Goal: Information Seeking & Learning: Learn about a topic

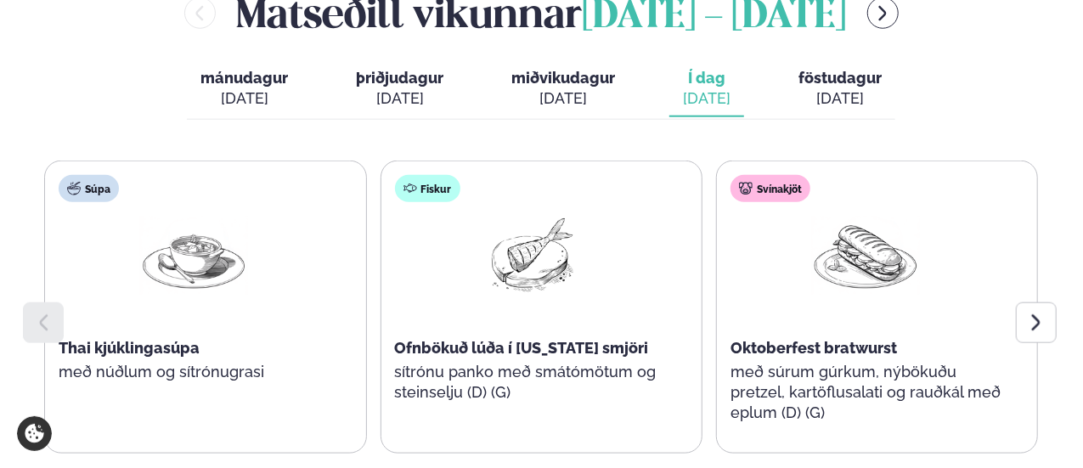
scroll to position [849, 0]
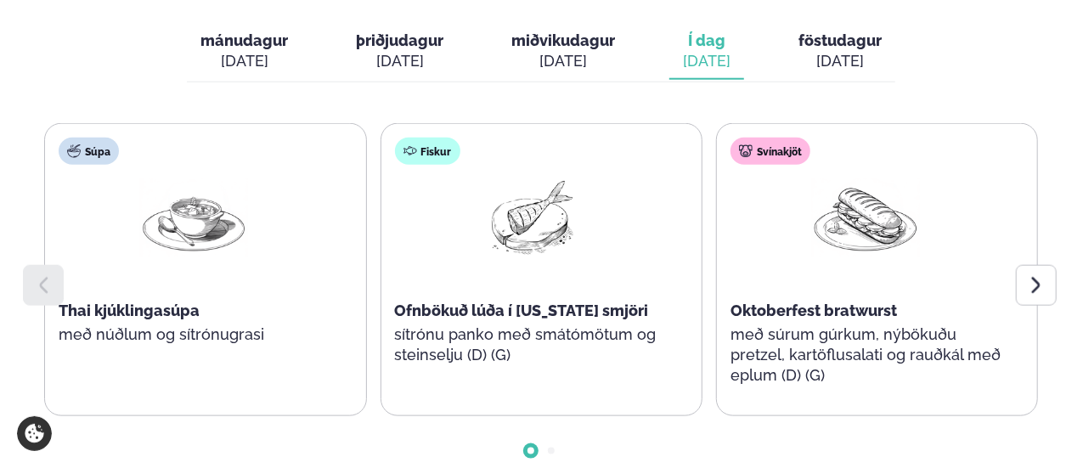
click at [149, 302] on span "Thai kjúklingasúpa" at bounding box center [129, 311] width 141 height 18
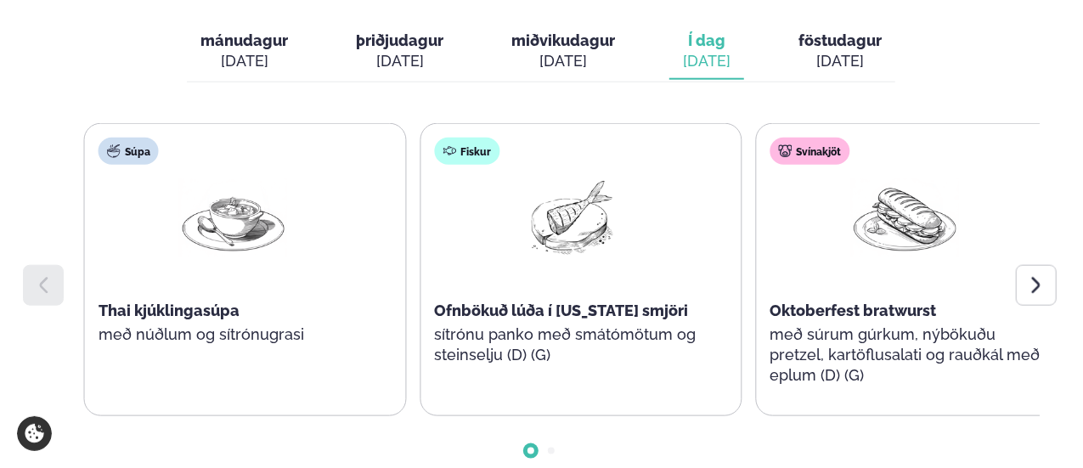
click at [289, 301] on div "Thai kjúklingasúpa" at bounding box center [234, 311] width 270 height 20
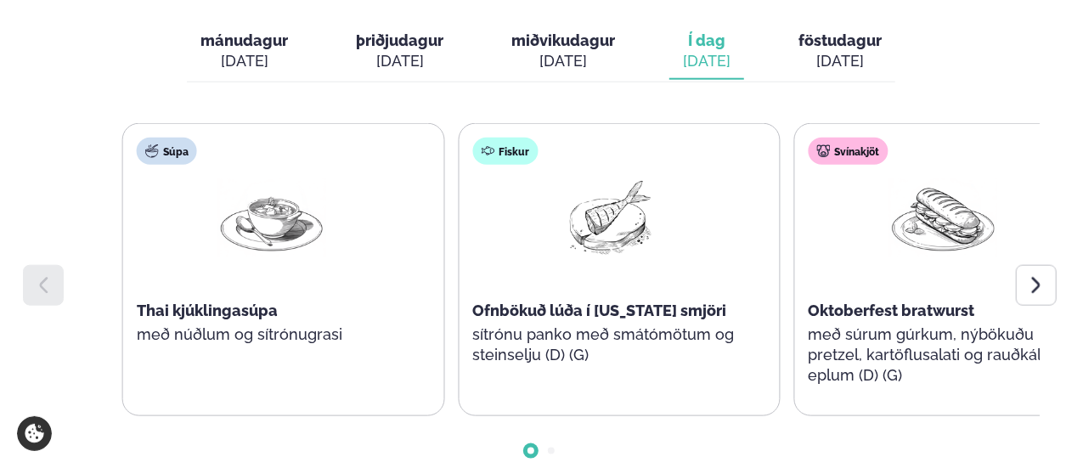
click at [234, 302] on span "Thai kjúklingasúpa" at bounding box center [207, 311] width 141 height 18
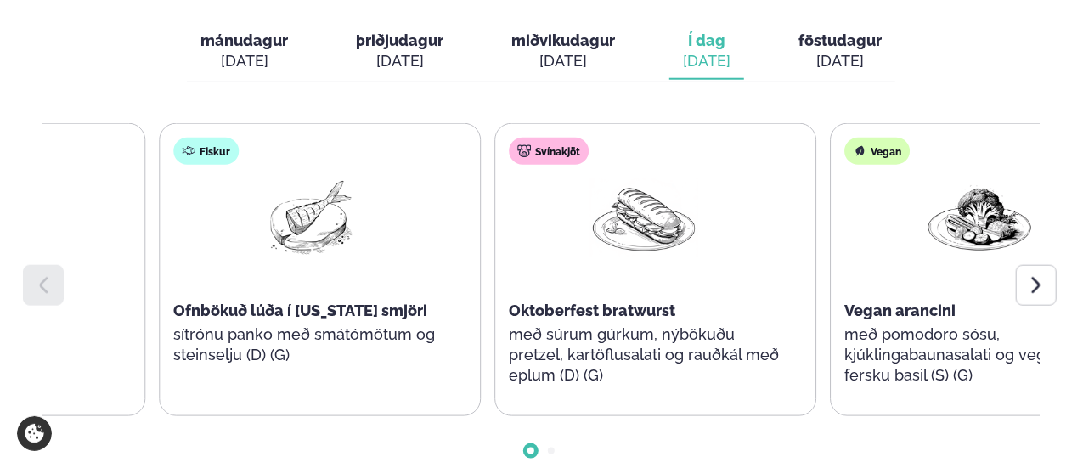
click at [210, 272] on div "Fiskur Ofnbökuð lúða í [US_STATE] smjöri sítrónu panko með smátómötum og steins…" at bounding box center [308, 260] width 297 height 272
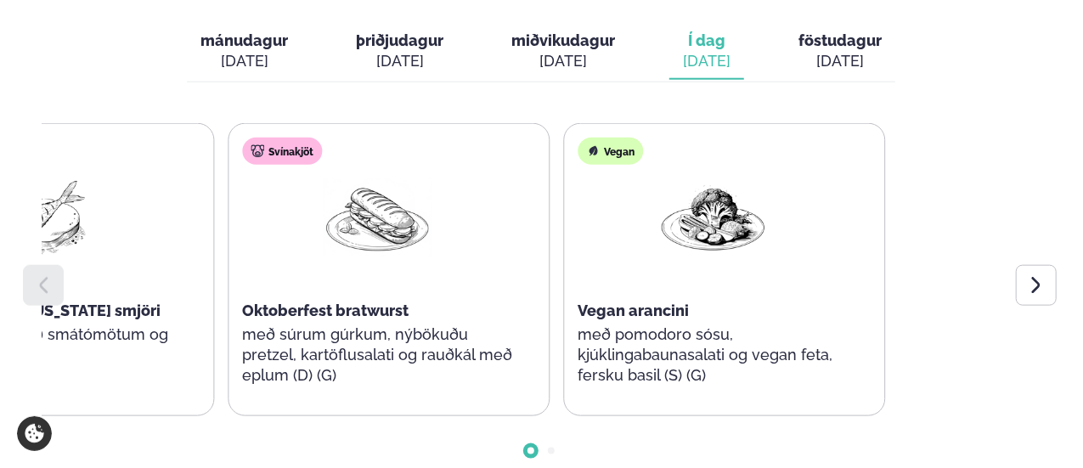
click at [286, 271] on div "Svínakjöt Oktoberfest bratwurst með súrum gúrkum, nýbökuðu pretzel, kartöflusal…" at bounding box center [376, 270] width 297 height 292
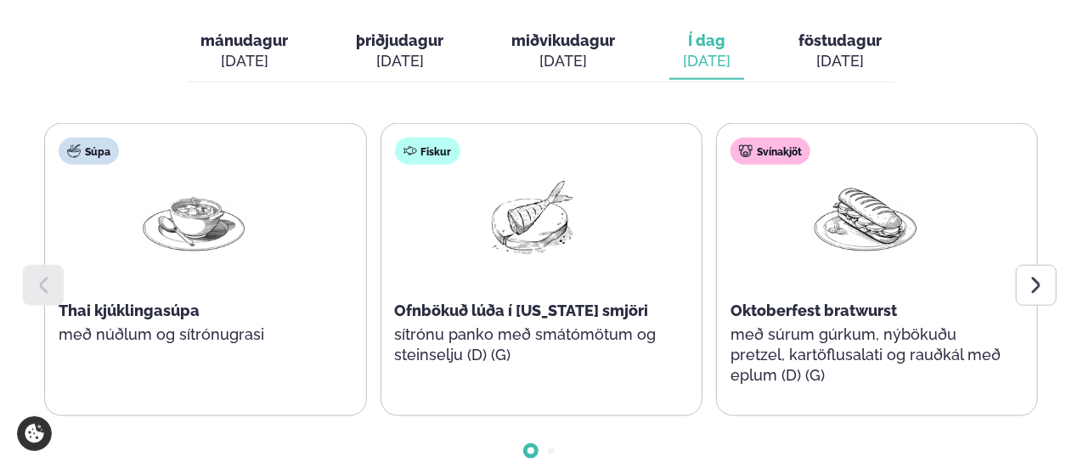
click at [769, 324] on p "með súrum gúrkum, nýbökuðu pretzel, kartöflusalati og rauðkál með eplum (D) (G)" at bounding box center [865, 354] width 270 height 61
click at [809, 324] on p "með súrum gúrkum, nýbökuðu pretzel, kartöflusalati og rauðkál með eplum (D) (G)" at bounding box center [865, 354] width 270 height 61
click at [849, 324] on p "með súrum gúrkum, nýbökuðu pretzel, kartöflusalati og rauðkál með eplum (D) (G)" at bounding box center [865, 354] width 270 height 61
click at [611, 324] on p "sítrónu panko með smátómötum og steinselju (D) (G)" at bounding box center [530, 344] width 270 height 41
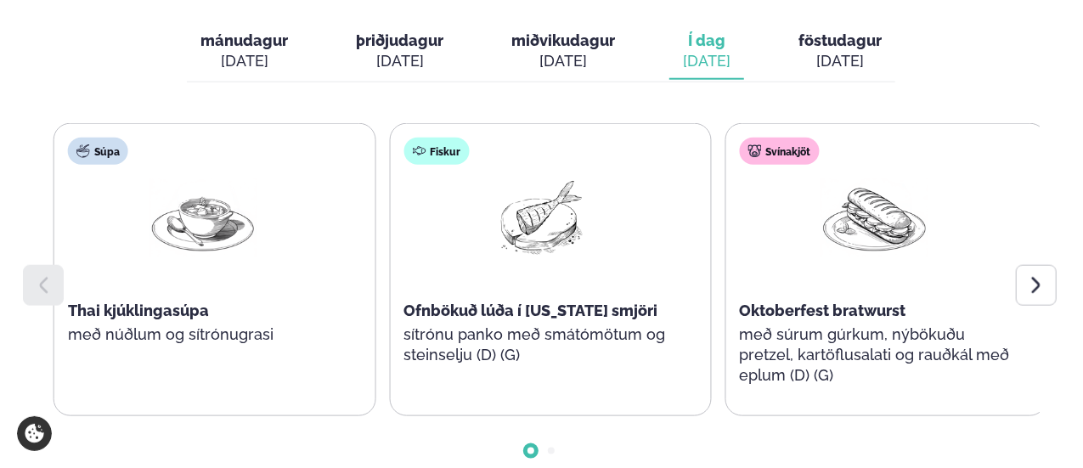
click at [479, 324] on p "sítrónu panko með smátómötum og steinselju (D) (G)" at bounding box center [538, 344] width 270 height 41
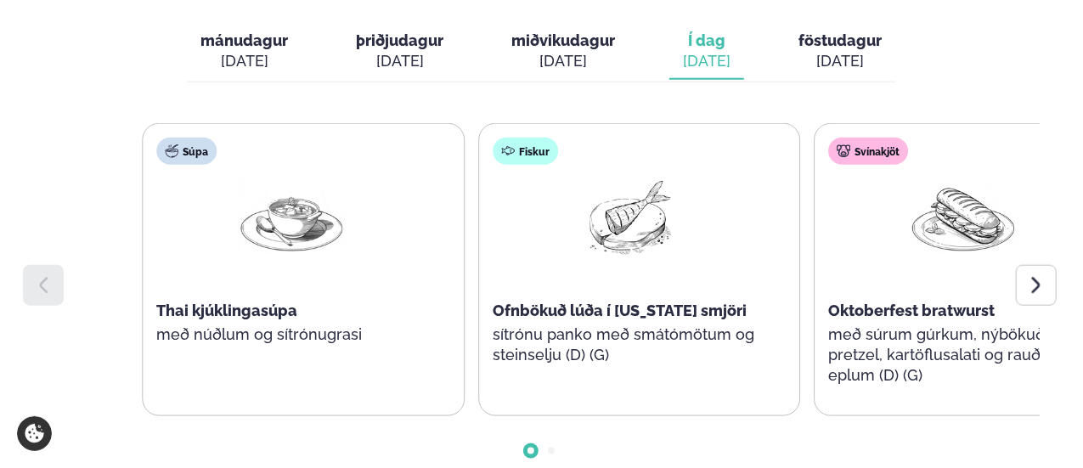
click at [744, 324] on p "sítrónu panko með smátómötum og steinselju (D) (G)" at bounding box center [628, 344] width 270 height 41
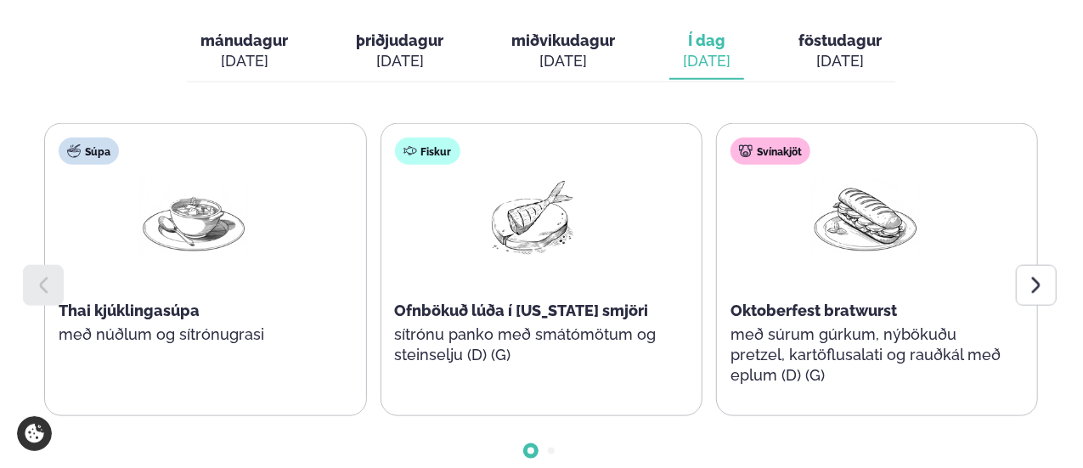
click at [235, 323] on div "Súpa Thai kjúklingasúpa með núðlum og sítrónugrasi" at bounding box center [193, 260] width 297 height 272
click at [198, 324] on p "með núðlum og sítrónugrasi" at bounding box center [194, 334] width 270 height 20
click at [122, 302] on span "Thai kjúklingasúpa" at bounding box center [129, 311] width 141 height 18
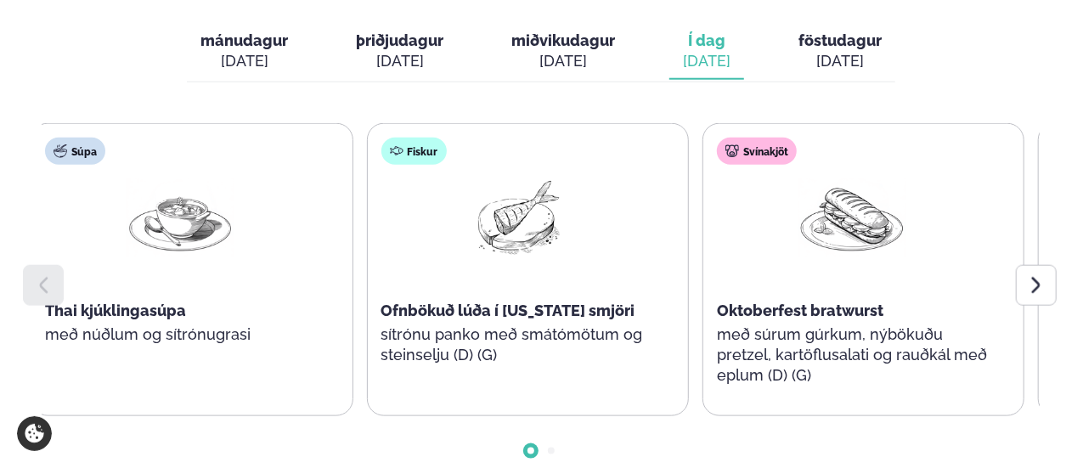
click at [183, 302] on span "Thai kjúklingasúpa" at bounding box center [115, 311] width 141 height 18
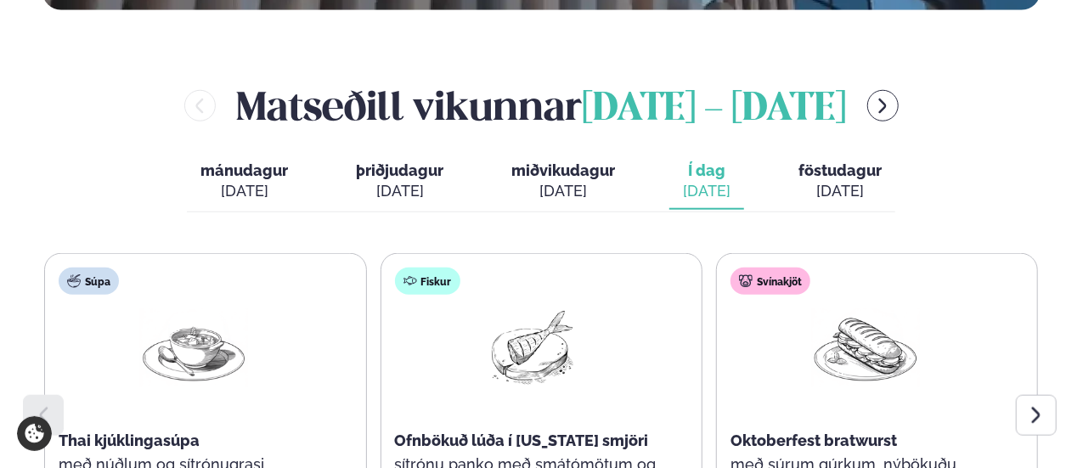
scroll to position [722, 0]
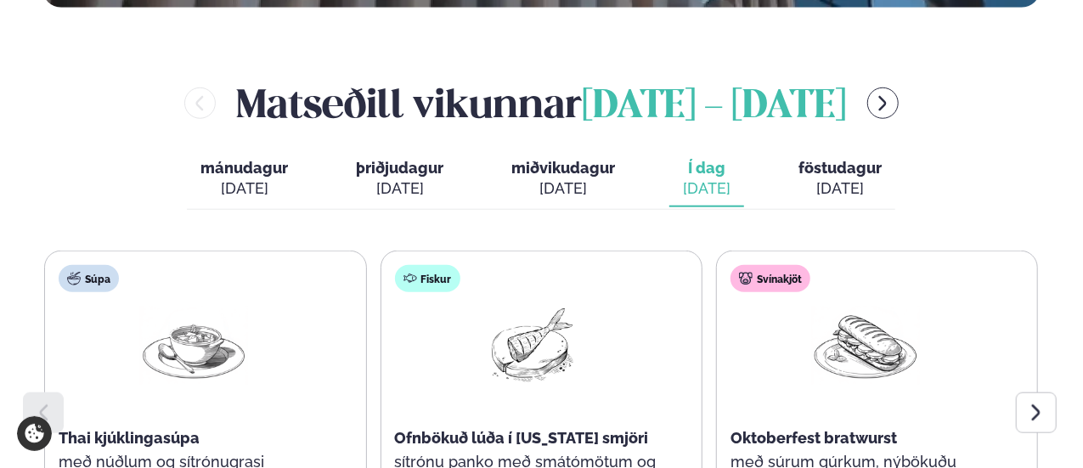
click at [846, 178] on div "[DATE]" at bounding box center [839, 188] width 83 height 20
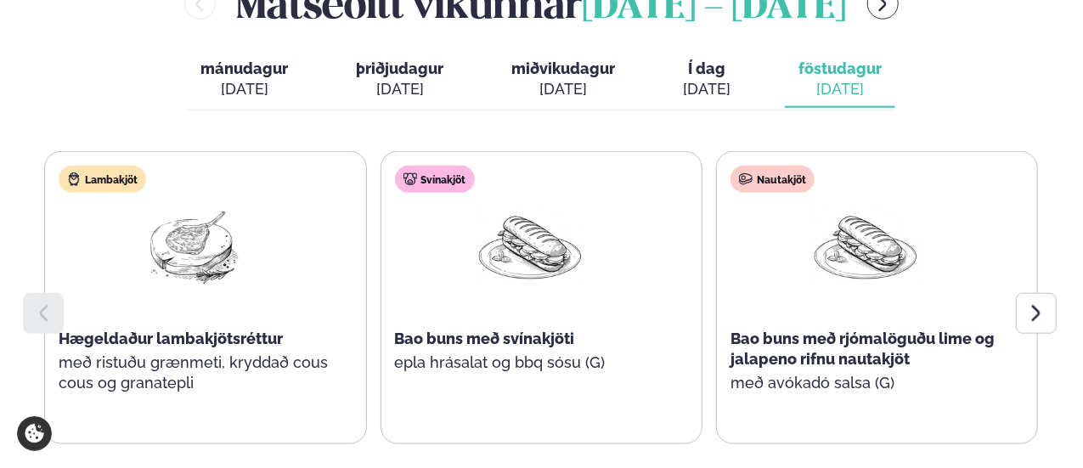
scroll to position [822, 0]
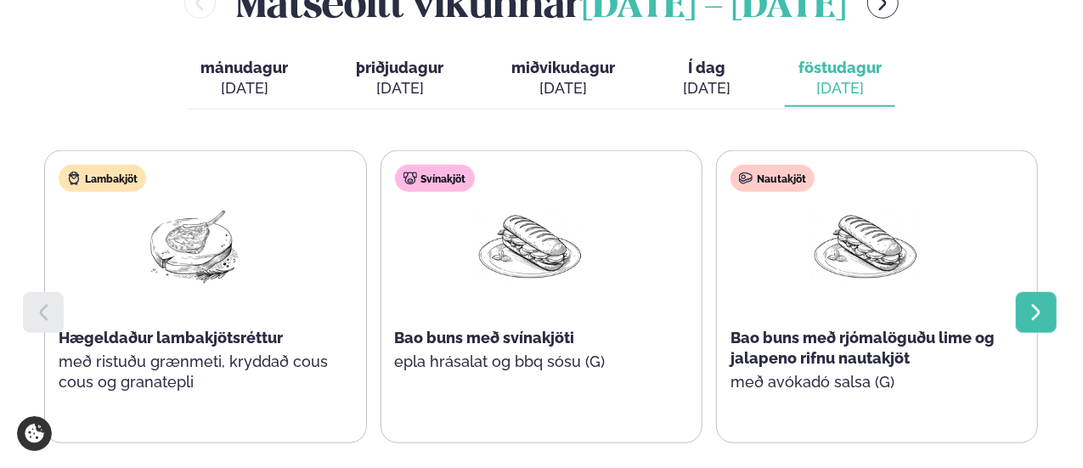
click at [1037, 302] on icon at bounding box center [1036, 312] width 20 height 20
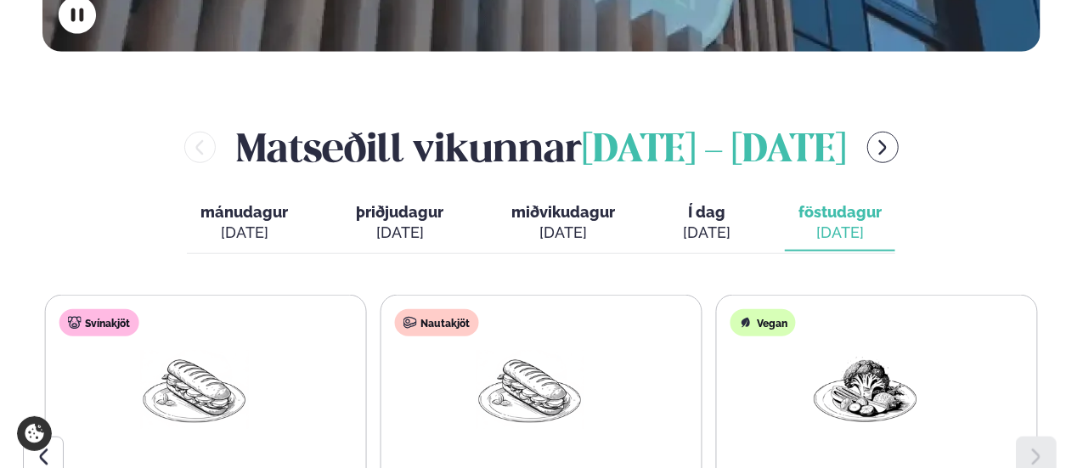
scroll to position [659, 0]
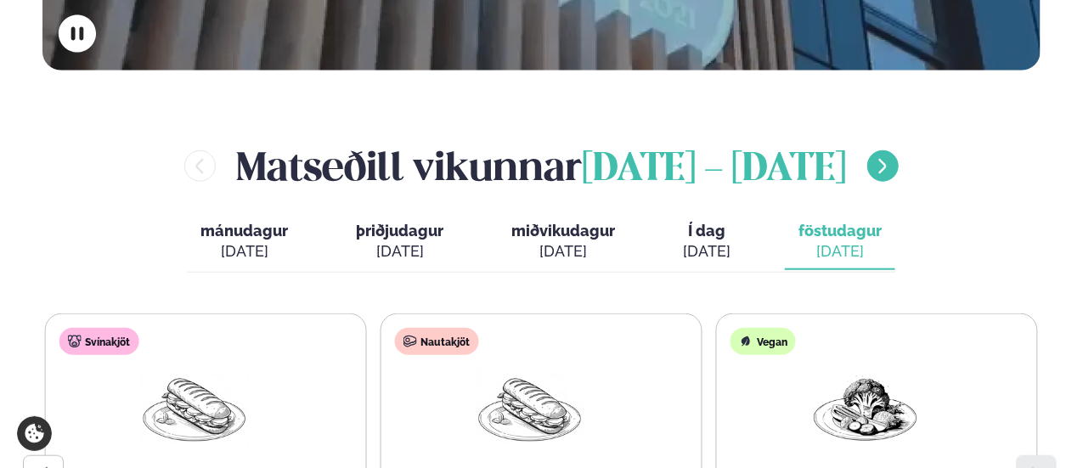
click at [892, 157] on icon "menu-btn-right" at bounding box center [882, 166] width 19 height 19
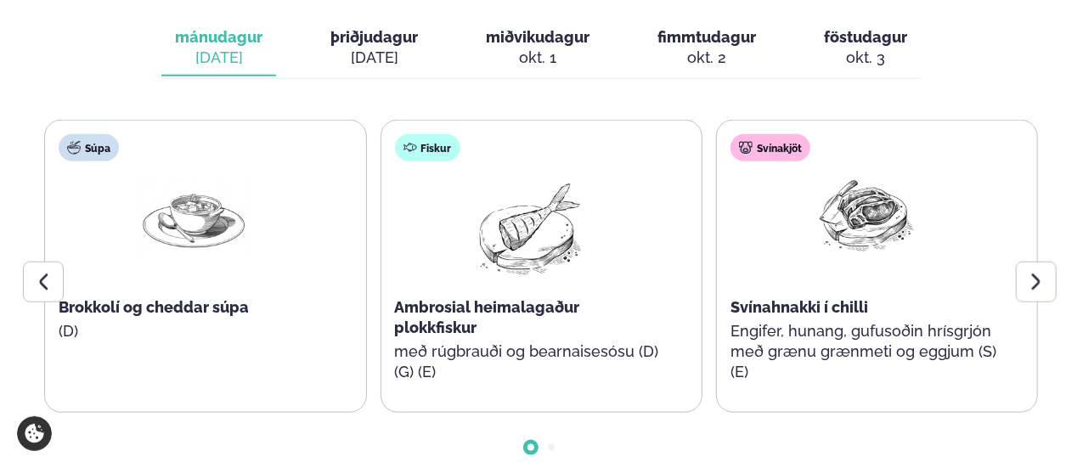
scroll to position [871, 0]
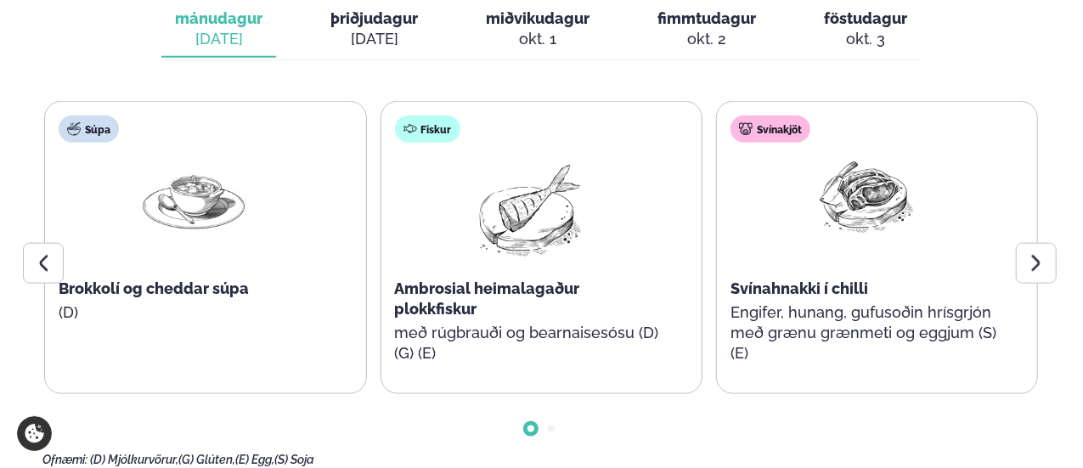
click at [369, 166] on div "Súpa Brokkolí og cheddar súpa (D) Fiskur Ambrosial heimalagaður plokkfiskur með…" at bounding box center [541, 247] width 994 height 293
click at [592, 29] on div "Næstu viku matseðill september 29 - október 3 mánudagur mán. sep. 29 þriðjudagu…" at bounding box center [540, 196] width 997 height 541
click at [537, 25] on div "Næstu viku matseðill september 29 - október 3 mánudagur mán. sep. 29 þriðjudagu…" at bounding box center [540, 196] width 997 height 541
click at [540, 20] on div "Næstu viku matseðill september 29 - október 3 mánudagur mán. sep. 29 þriðjudagu…" at bounding box center [540, 196] width 997 height 541
click at [524, 25] on div "Næstu viku matseðill september 29 - október 3 mánudagur mán. sep. 29 þriðjudagu…" at bounding box center [540, 196] width 997 height 541
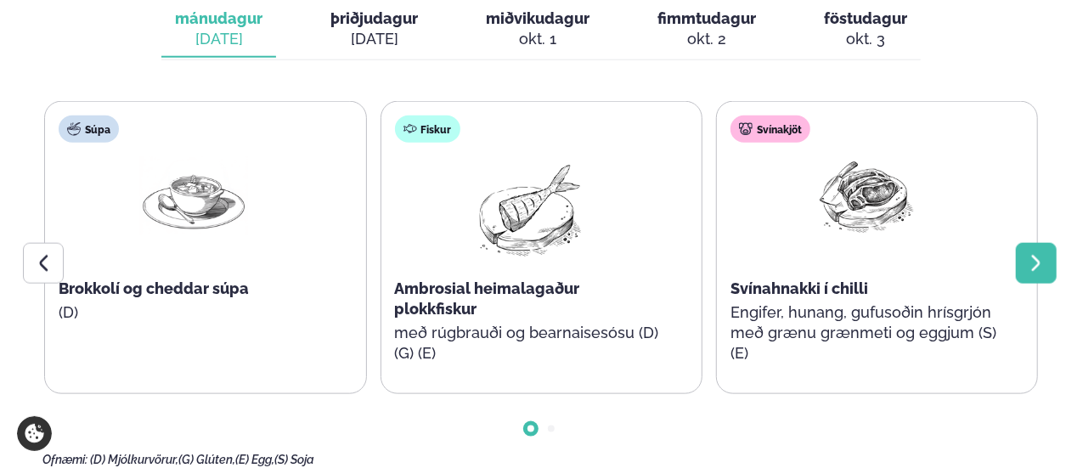
click at [1031, 253] on icon at bounding box center [1036, 263] width 20 height 20
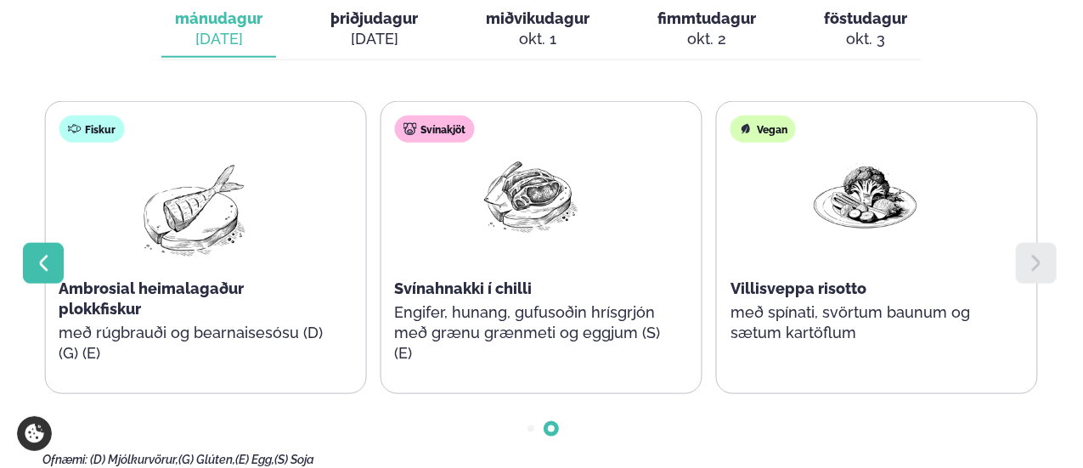
click at [41, 253] on icon at bounding box center [43, 263] width 20 height 20
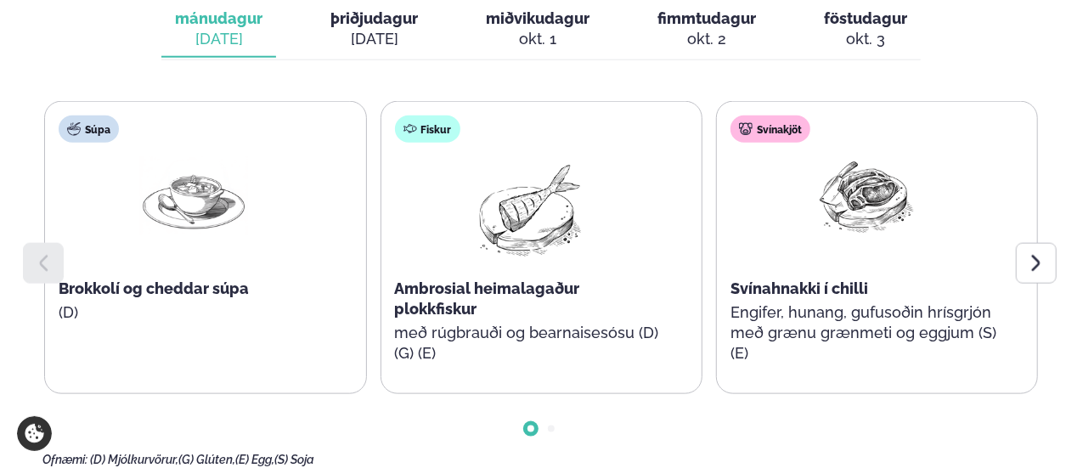
click at [1032, 243] on div at bounding box center [1036, 263] width 41 height 41
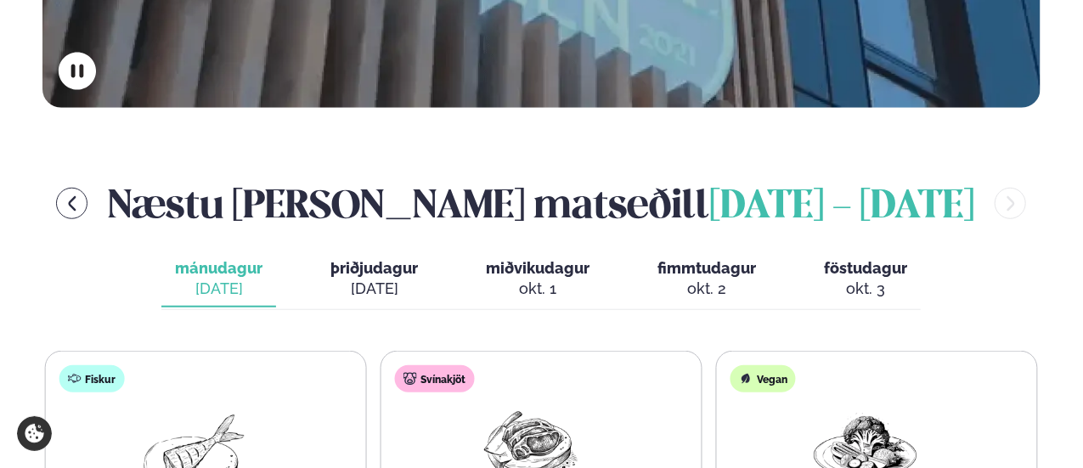
scroll to position [621, 0]
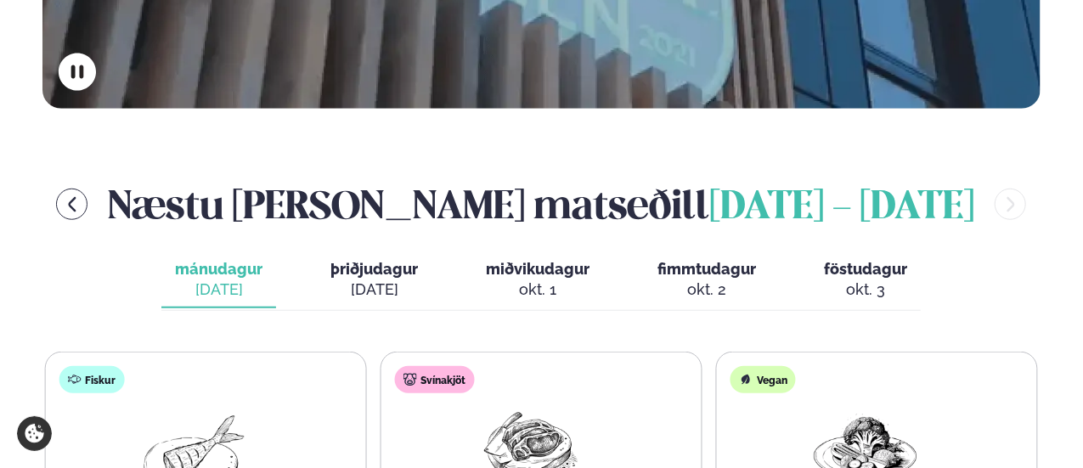
click at [376, 279] on div "sep. 30" at bounding box center [373, 289] width 87 height 20
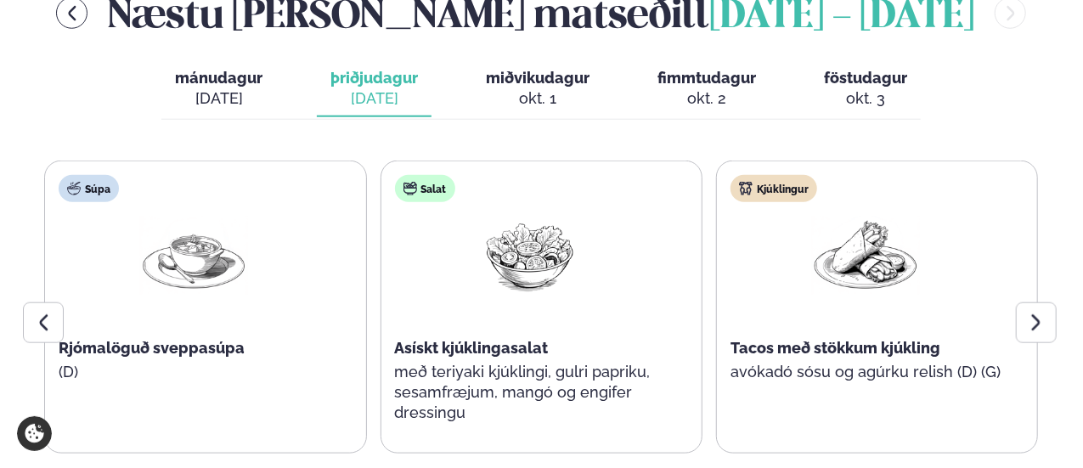
scroll to position [813, 0]
drag, startPoint x: 1024, startPoint y: 89, endPoint x: 982, endPoint y: 87, distance: 41.7
click at [1023, 89] on div "Næstu viku matseðill september 29 - október 3 mánudagur mán. sep. 29 þriðjudagu…" at bounding box center [540, 255] width 997 height 541
click at [632, 93] on div "Næstu viku matseðill september 29 - október 3 mánudagur mán. sep. 29 þriðjudagu…" at bounding box center [540, 255] width 997 height 541
click at [240, 92] on div "Næstu viku matseðill september 29 - október 3 mánudagur mán. sep. 29 þriðjudagu…" at bounding box center [540, 255] width 997 height 541
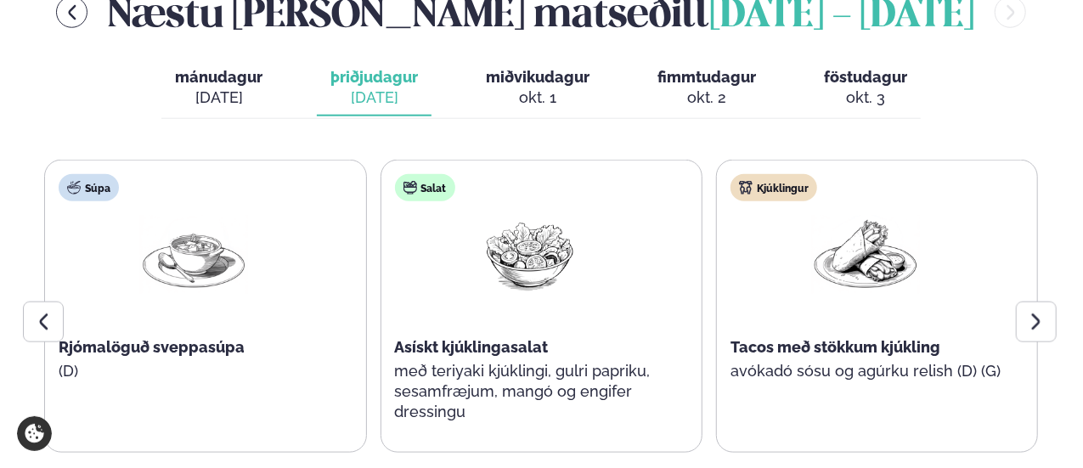
click at [133, 361] on p "(D)" at bounding box center [194, 371] width 270 height 20
click at [523, 68] on span "miðvikudagur" at bounding box center [538, 77] width 104 height 18
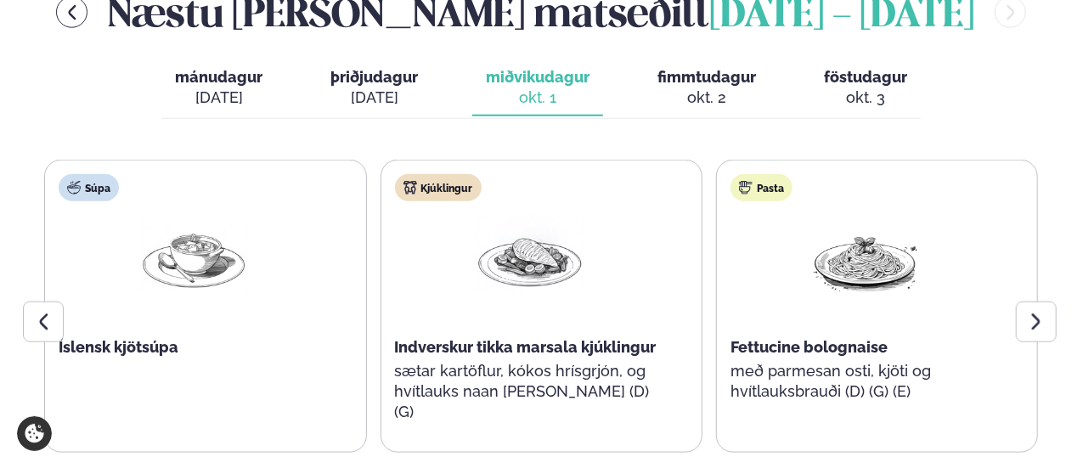
click at [719, 68] on span "fimmtudagur" at bounding box center [706, 77] width 99 height 18
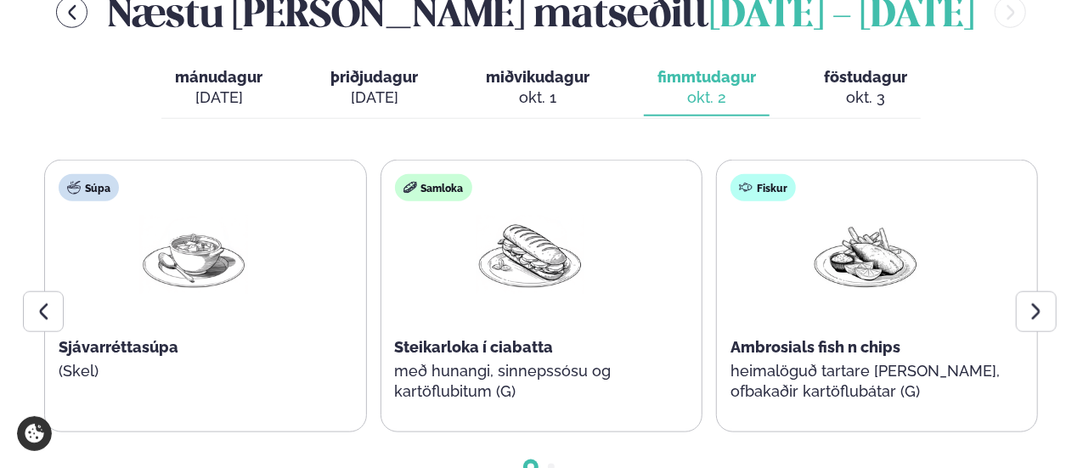
click at [875, 68] on span "föstudagur" at bounding box center [865, 77] width 83 height 18
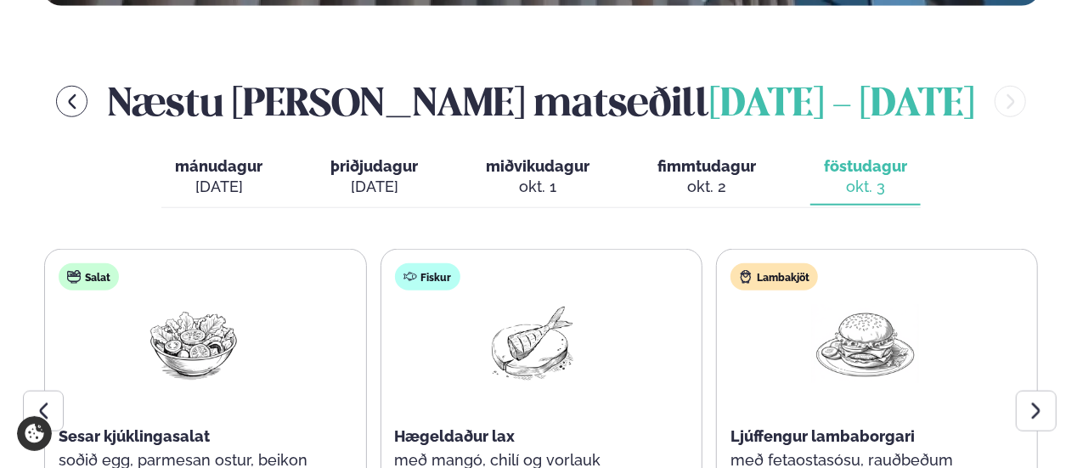
scroll to position [643, 0]
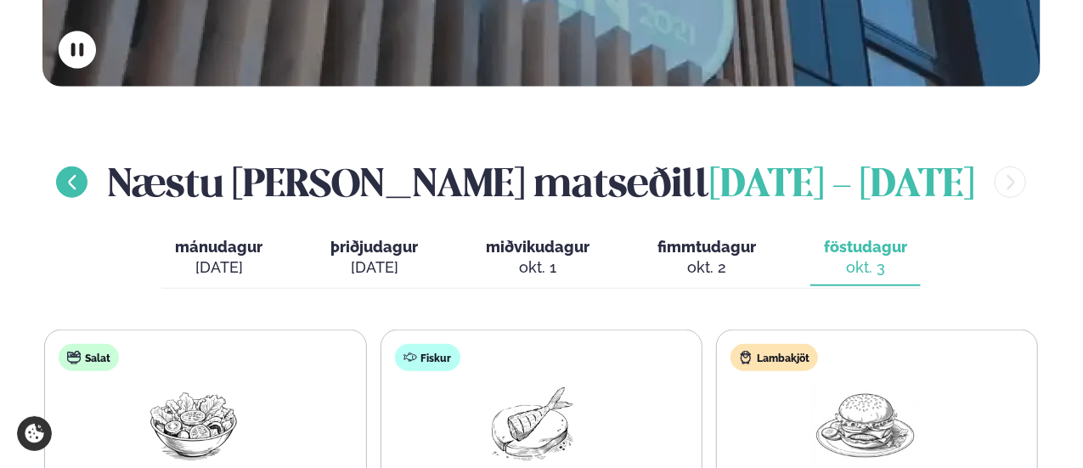
click at [76, 173] on icon "menu-btn-left" at bounding box center [72, 182] width 19 height 19
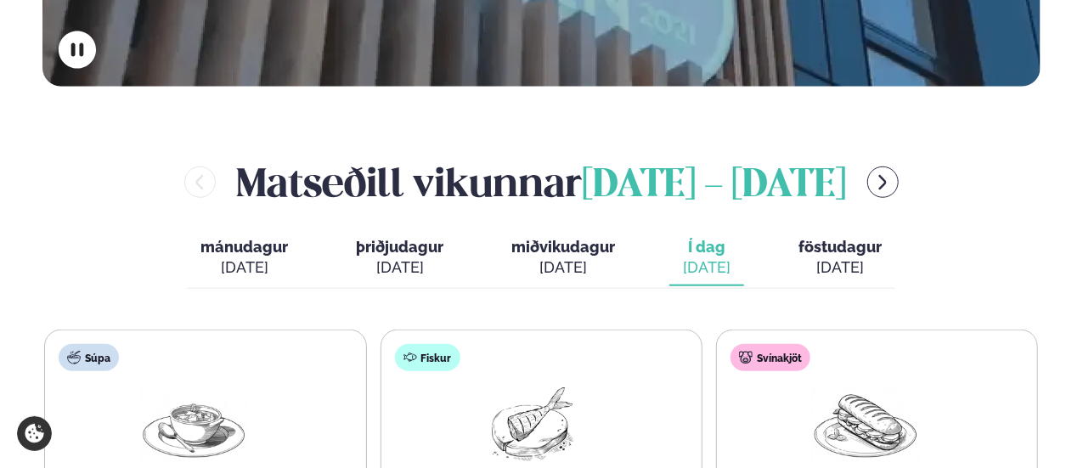
click at [76, 155] on div "Matseðill vikunnar september 22 - 26" at bounding box center [540, 182] width 997 height 55
click at [892, 173] on icon "menu-btn-right" at bounding box center [882, 182] width 19 height 19
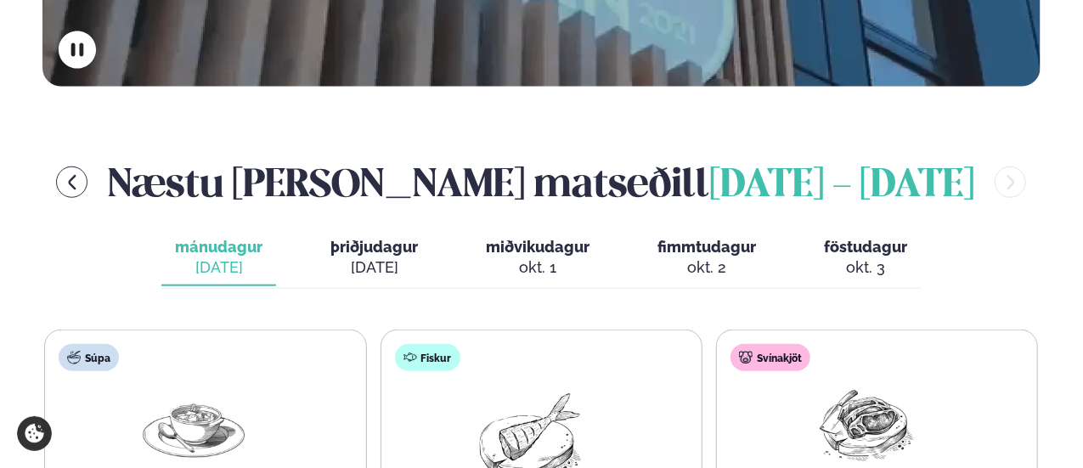
click at [375, 257] on div "sep. 30" at bounding box center [373, 267] width 87 height 20
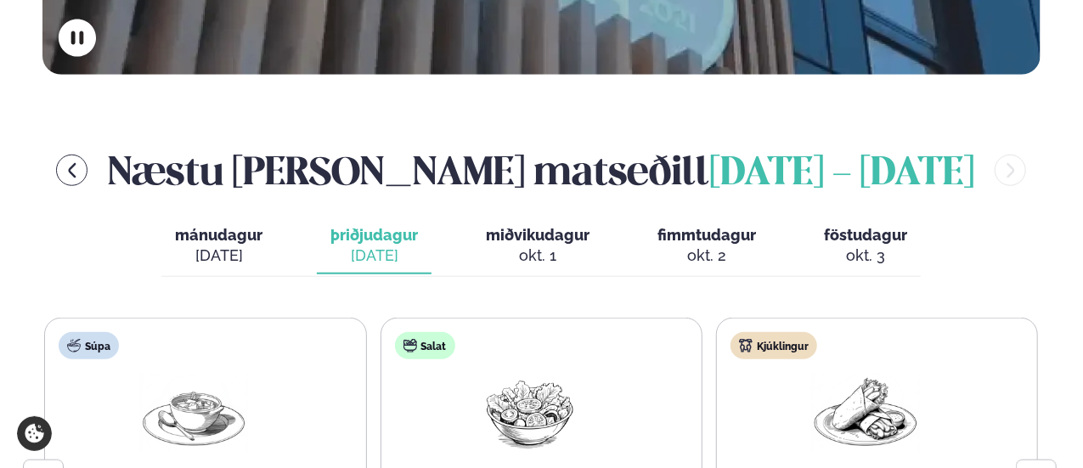
scroll to position [728, 0]
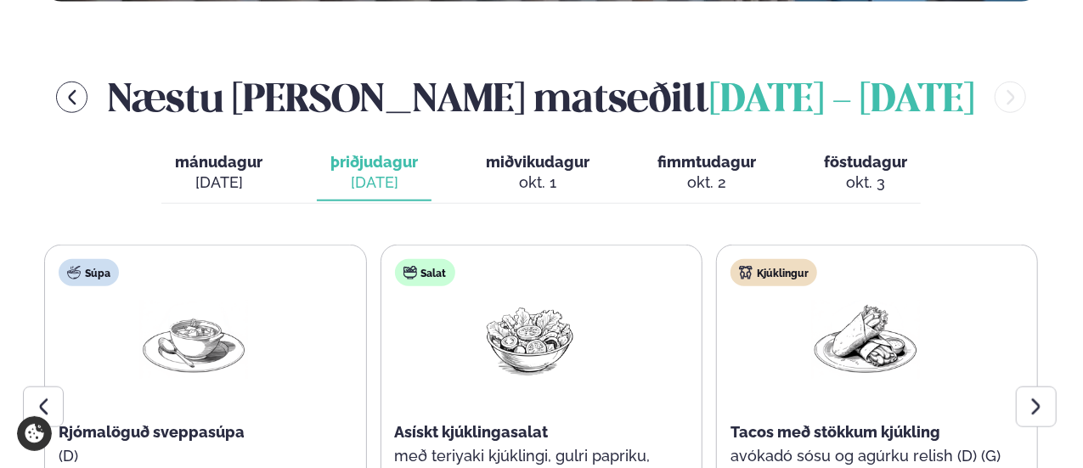
click at [493, 153] on span "miðvikudagur" at bounding box center [538, 162] width 104 height 18
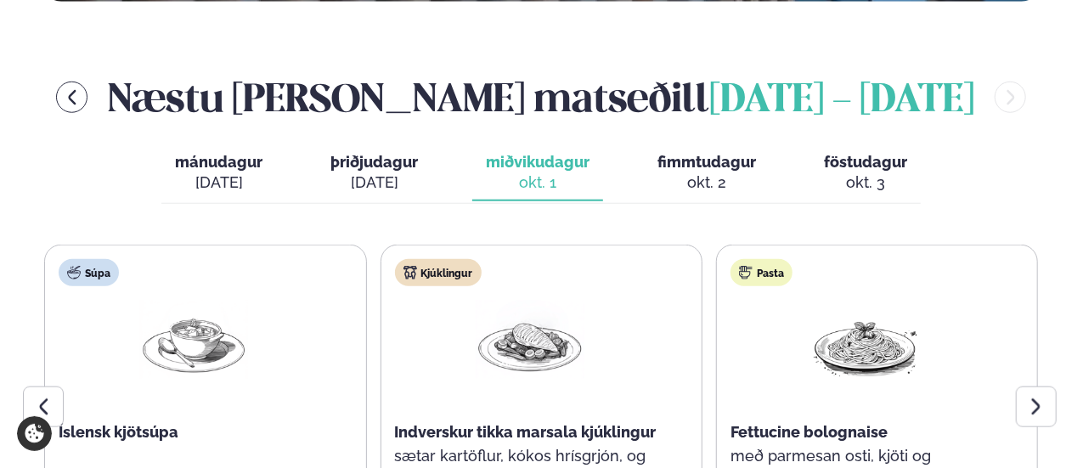
click at [703, 172] on div "okt. 2" at bounding box center [706, 182] width 99 height 20
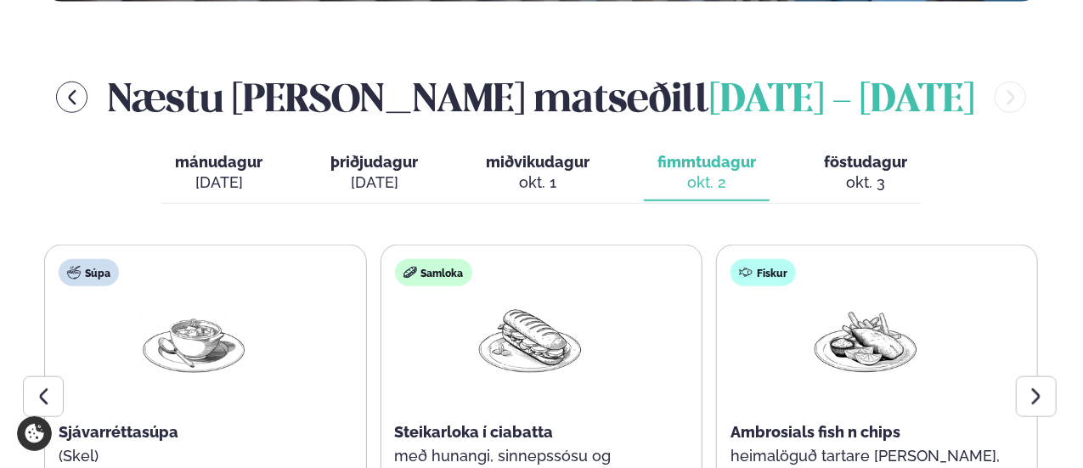
click at [888, 153] on span "föstudagur" at bounding box center [865, 162] width 83 height 18
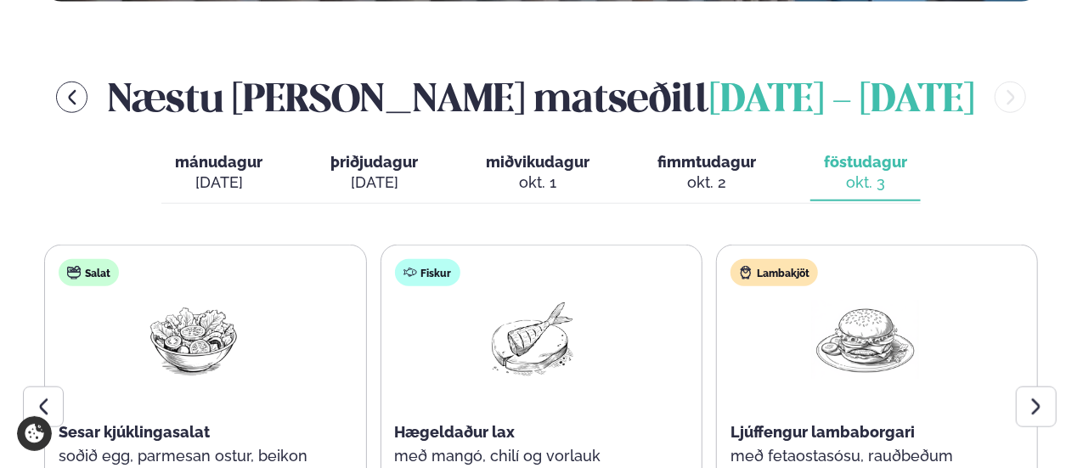
click at [234, 172] on div "sep. 29" at bounding box center [218, 182] width 87 height 20
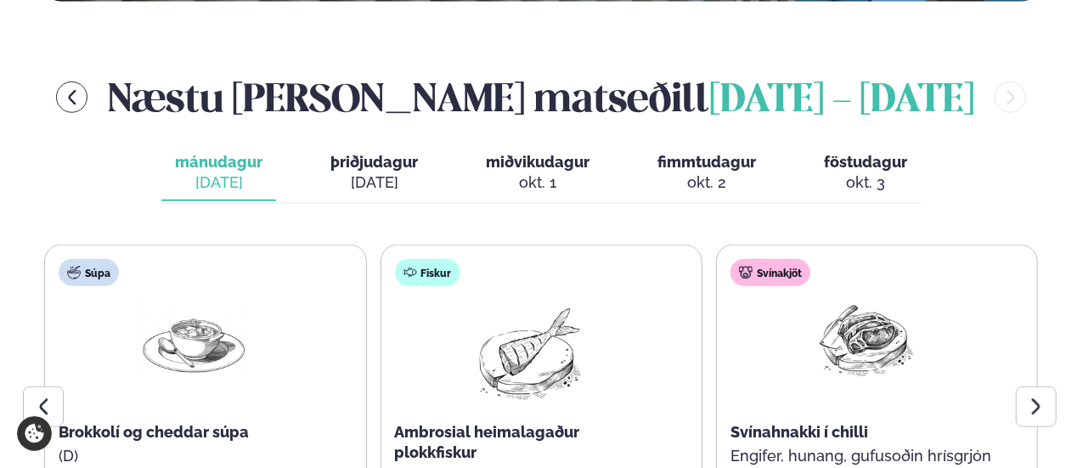
scroll to position [643, 0]
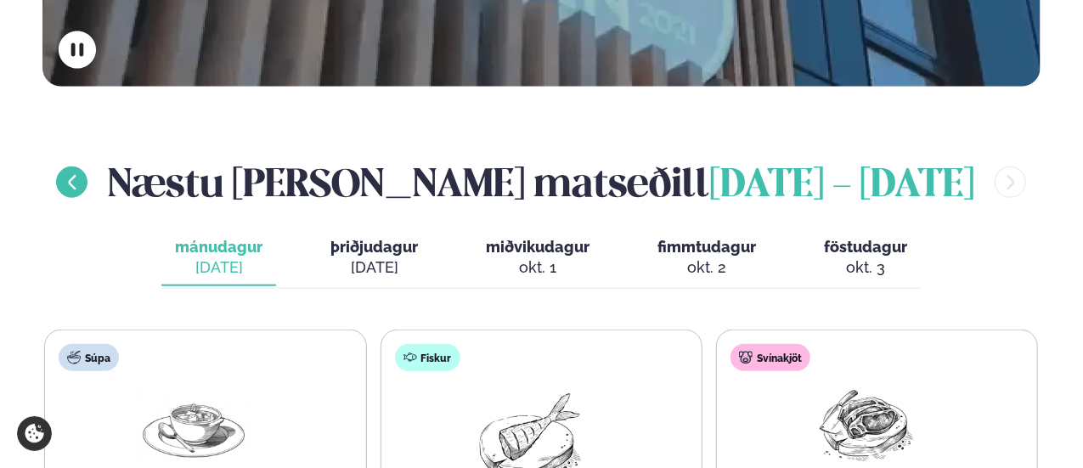
click at [81, 173] on icon "menu-btn-left" at bounding box center [72, 182] width 19 height 19
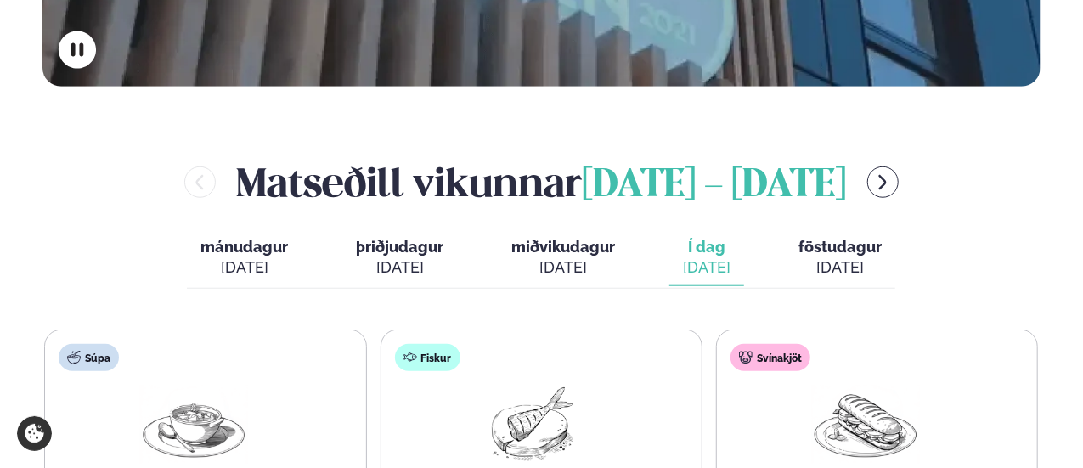
click at [255, 230] on button "mánudagur mán. sep. 22" at bounding box center [244, 258] width 115 height 56
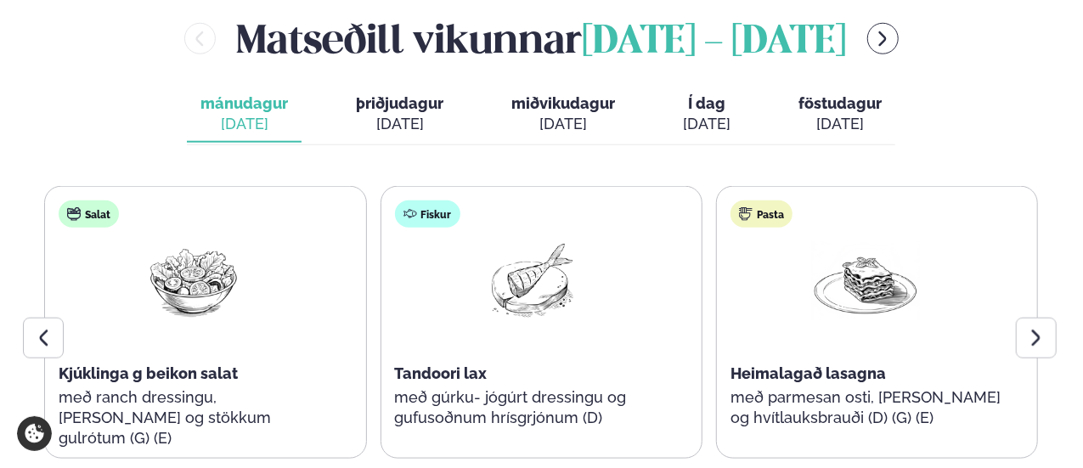
scroll to position [813, 0]
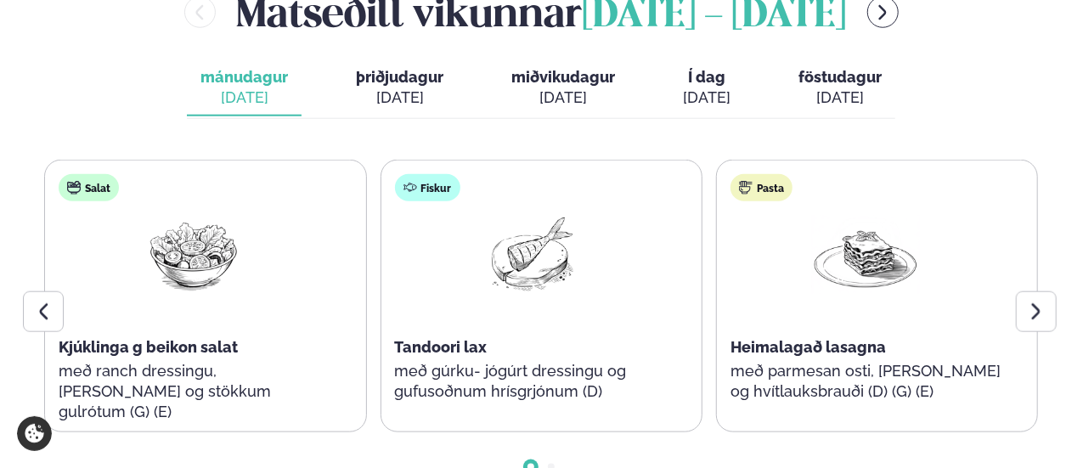
click at [385, 87] on div "[DATE]" at bounding box center [399, 97] width 87 height 20
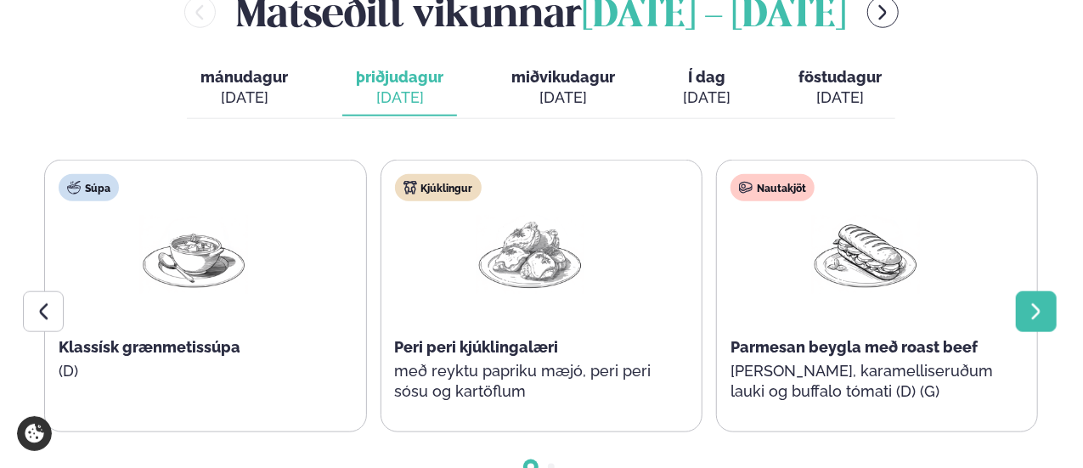
click at [1041, 302] on icon at bounding box center [1036, 312] width 20 height 20
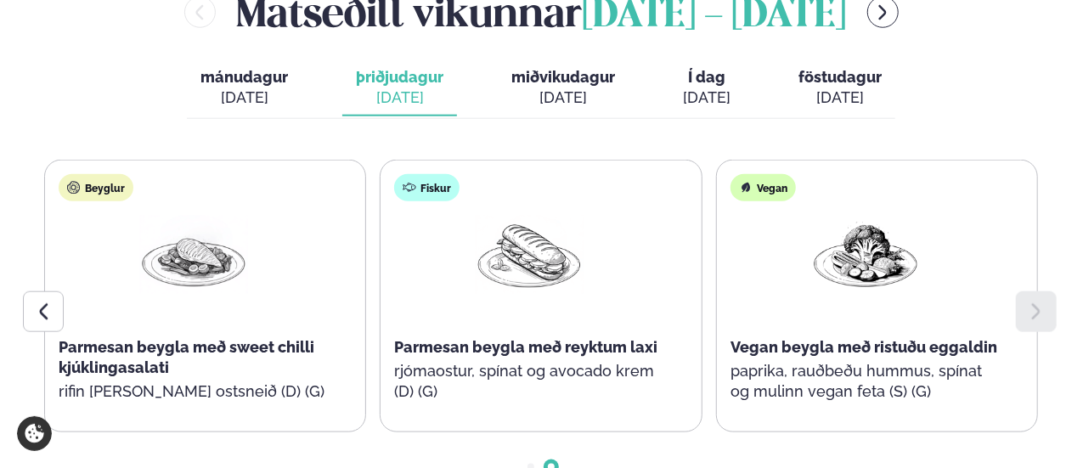
click at [578, 87] on div "[DATE]" at bounding box center [563, 97] width 104 height 20
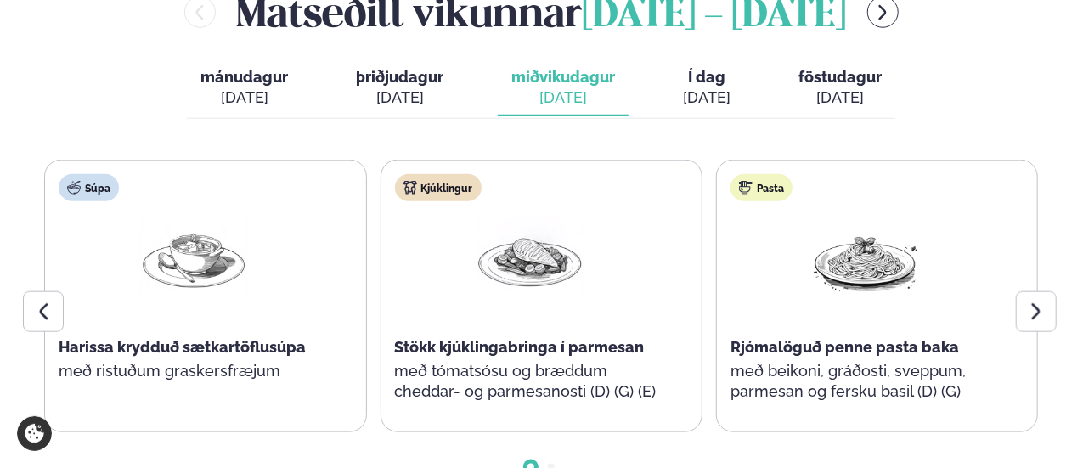
click at [703, 87] on div "[DATE]" at bounding box center [707, 97] width 48 height 20
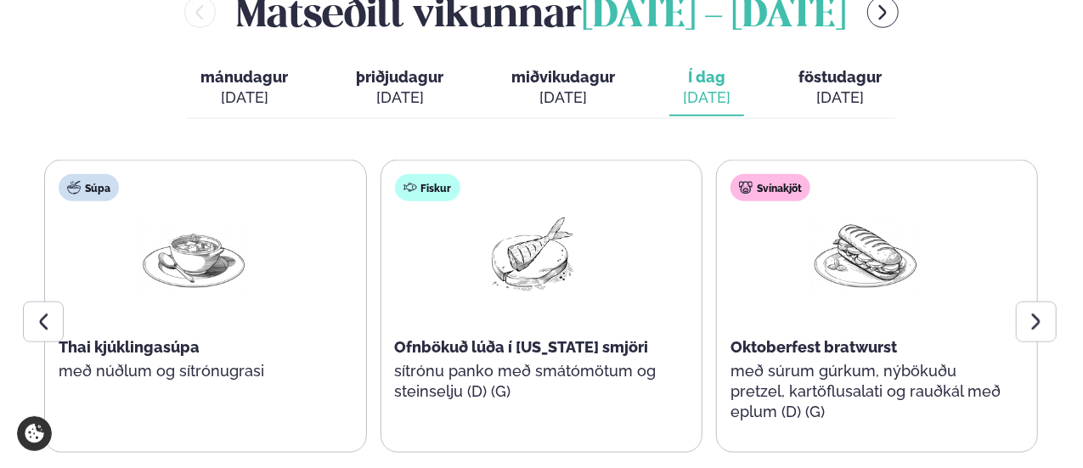
click at [854, 68] on span "föstudagur" at bounding box center [839, 77] width 83 height 18
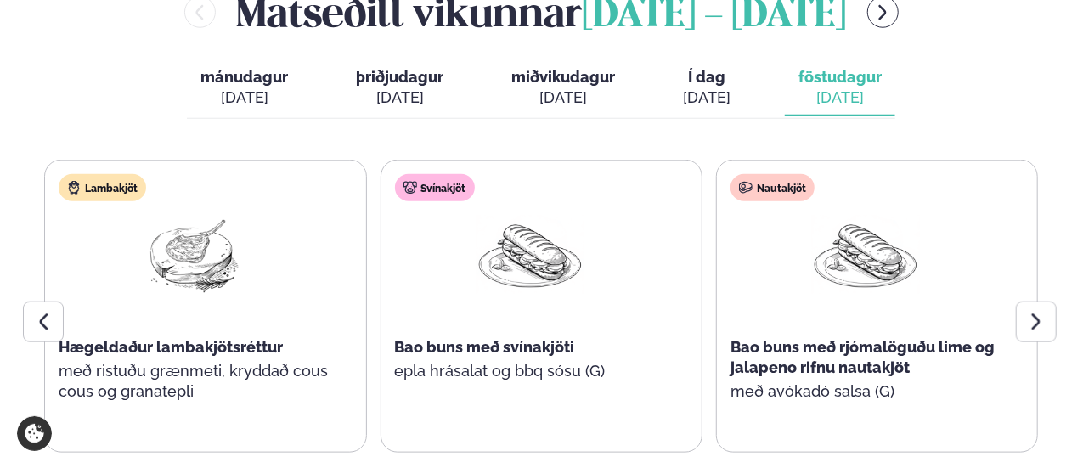
click at [376, 453] on div at bounding box center [540, 474] width 997 height 42
